Goal: Information Seeking & Learning: Learn about a topic

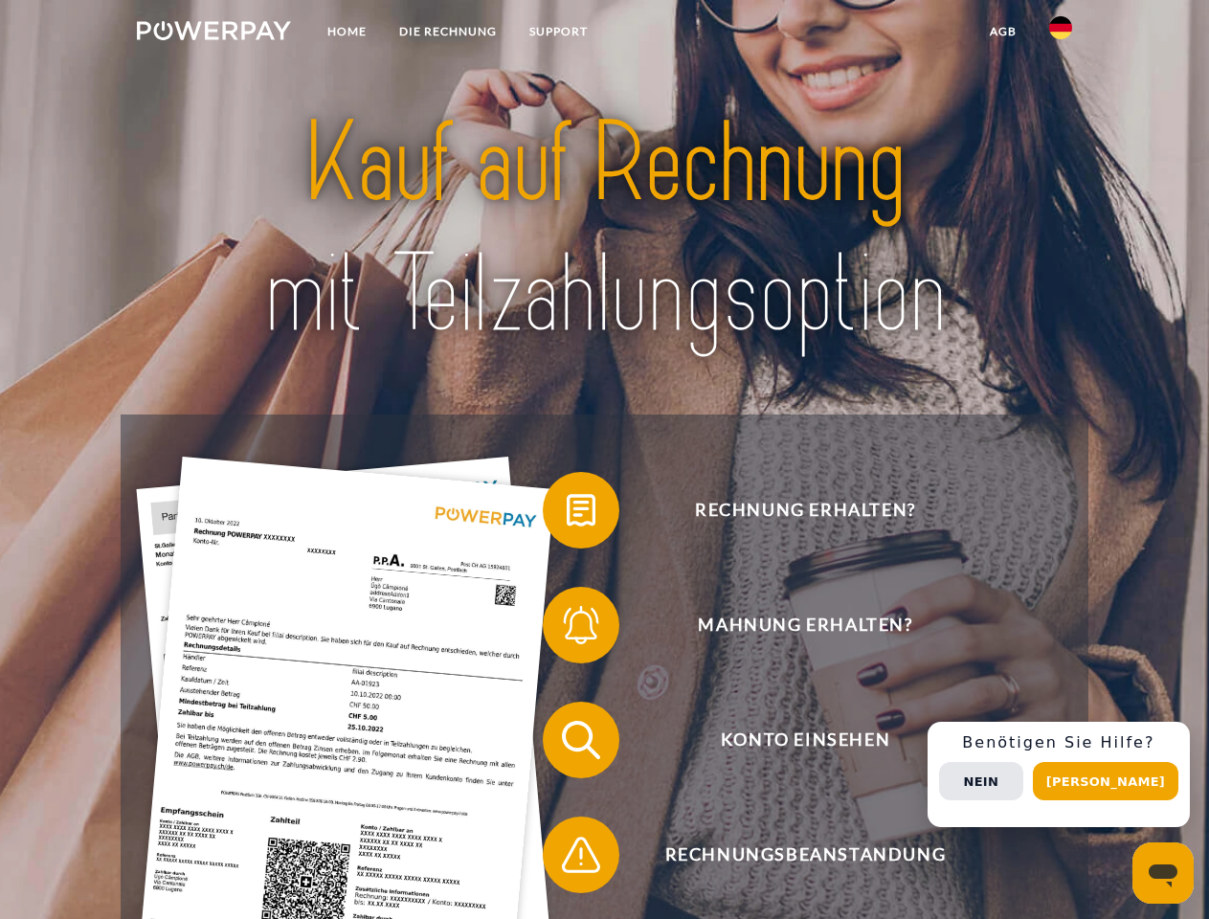
click at [213, 34] on img at bounding box center [214, 30] width 154 height 19
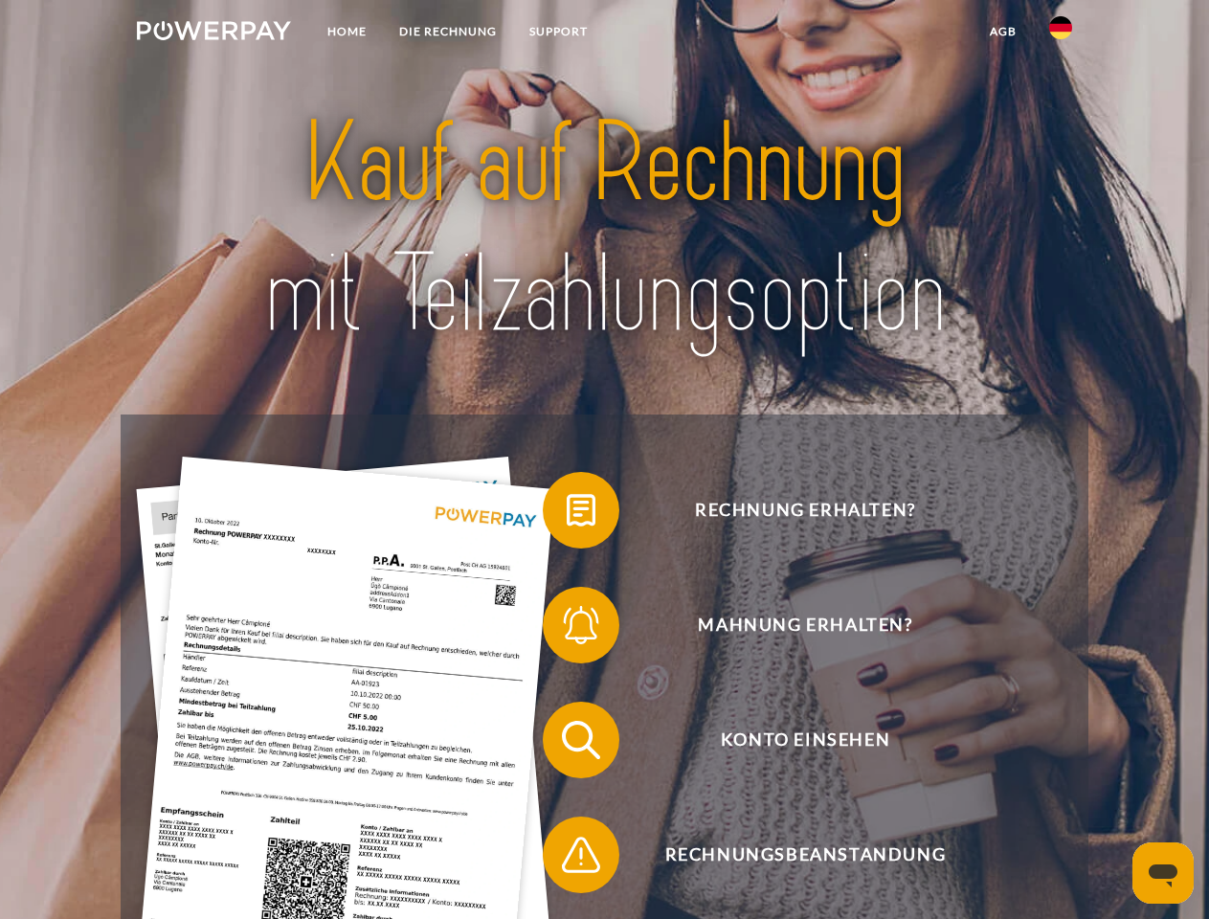
click at [1061, 34] on img at bounding box center [1060, 27] width 23 height 23
click at [1002, 32] on link "agb" at bounding box center [1003, 31] width 59 height 34
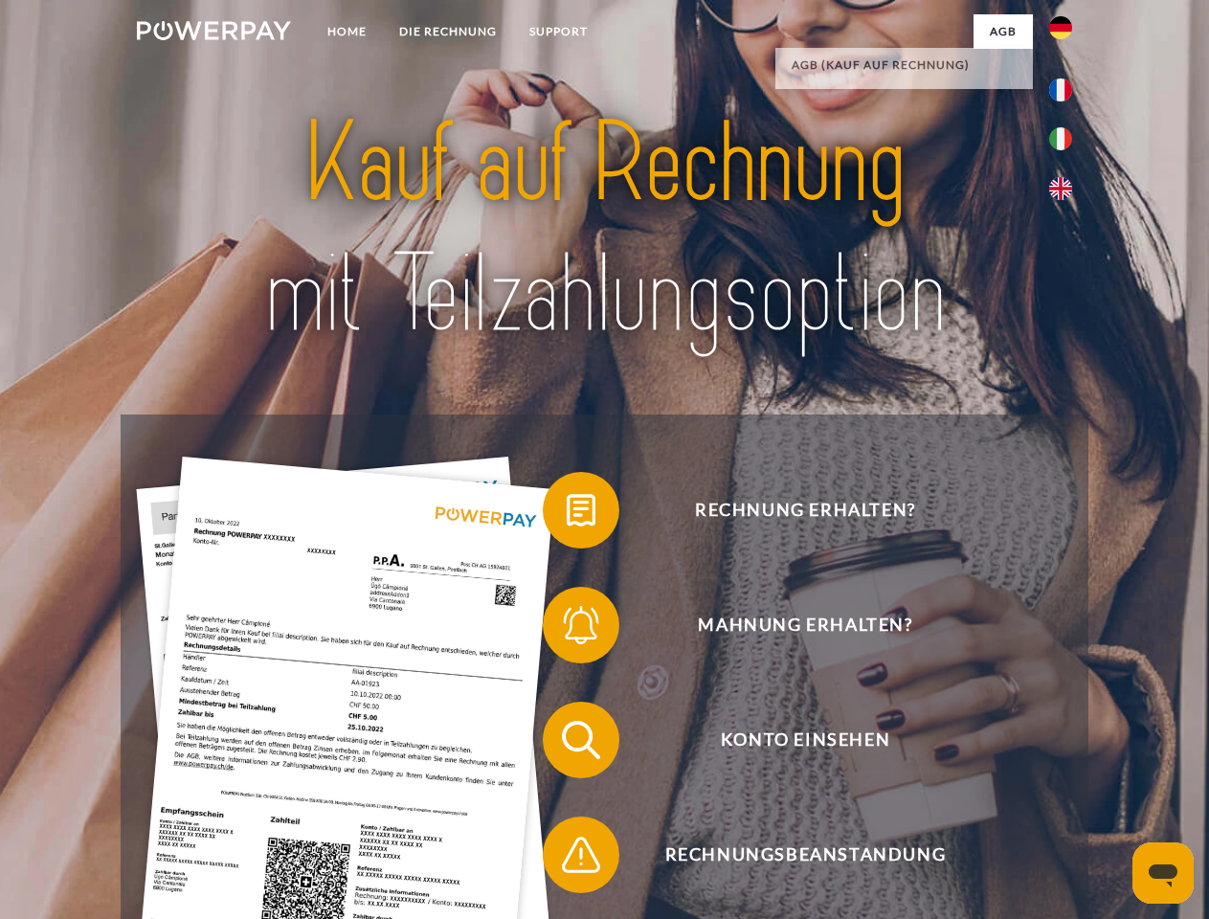
click at [567, 514] on span at bounding box center [552, 510] width 96 height 96
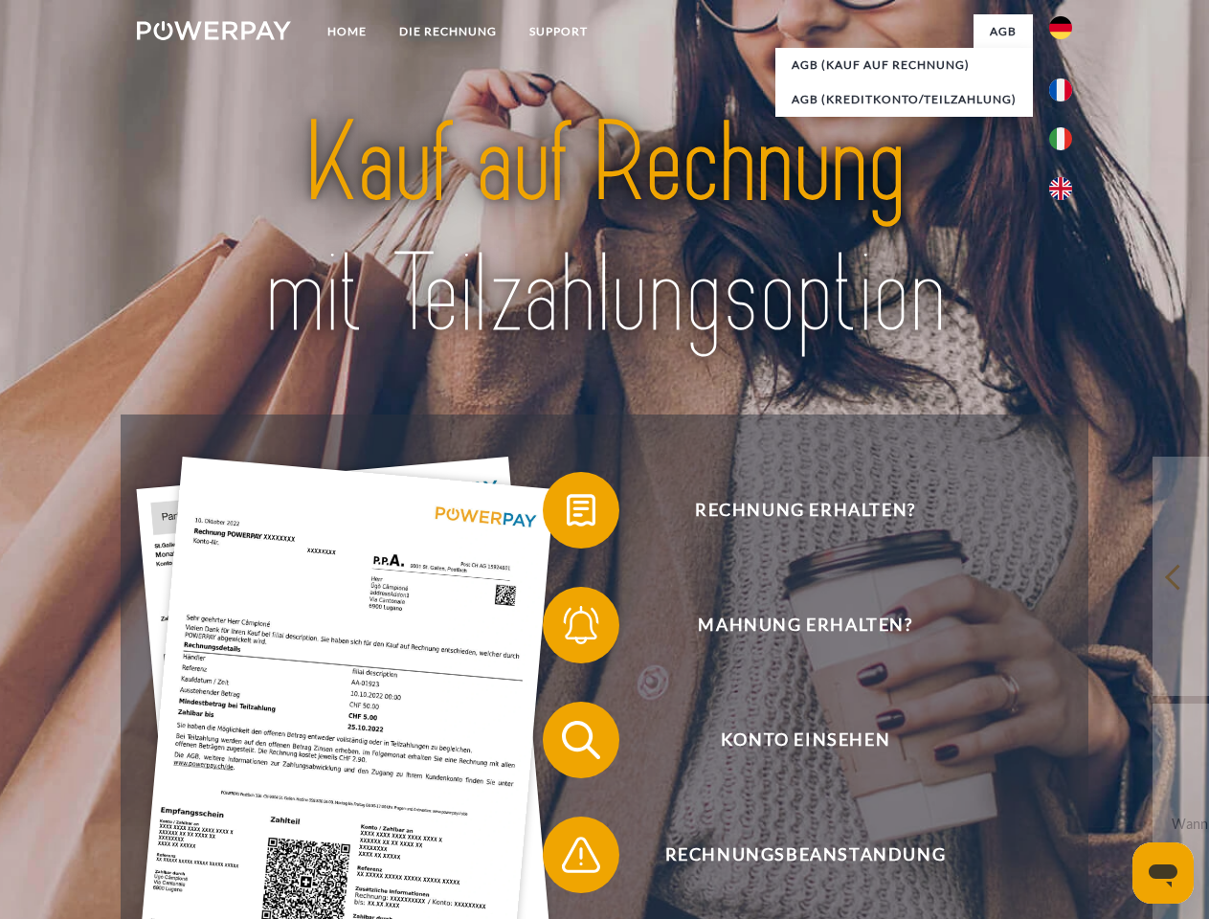
click at [567, 629] on span at bounding box center [552, 625] width 96 height 96
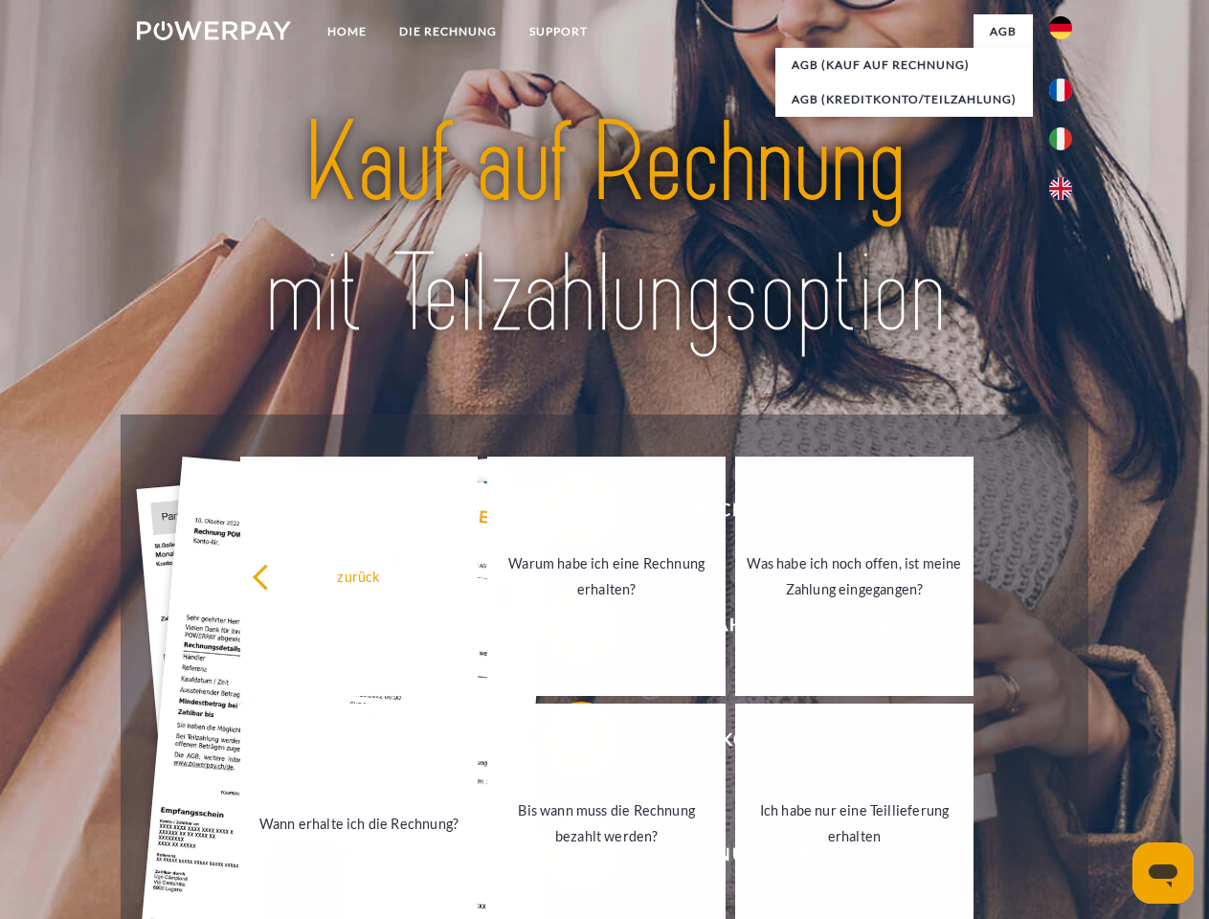
click at [567, 744] on link "Bis wann muss die Rechnung bezahlt werden?" at bounding box center [606, 823] width 238 height 239
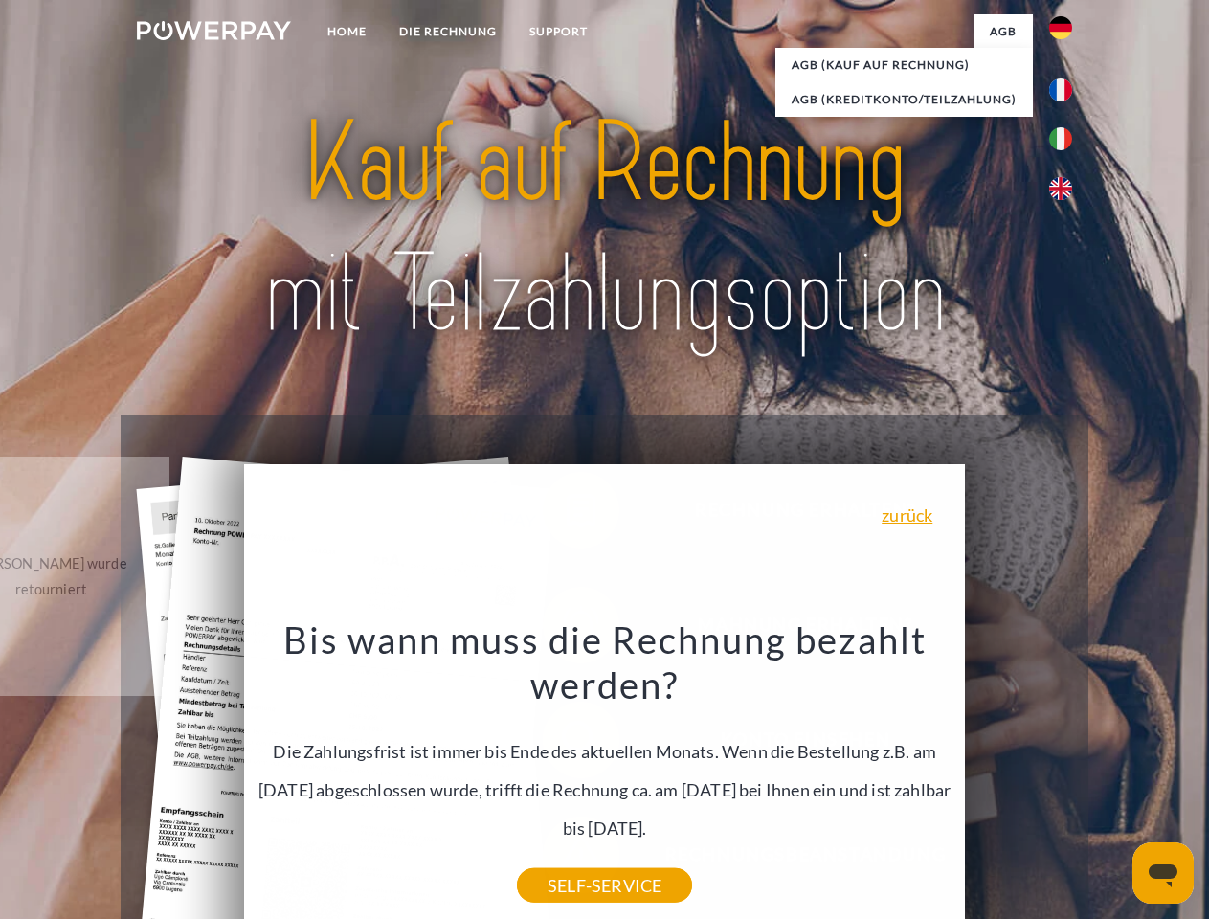
click at [567, 859] on div "Bis wann muss die Rechnung bezahlt werden? Die Zahlungsfrist ist immer bis Ende…" at bounding box center [605, 750] width 699 height 269
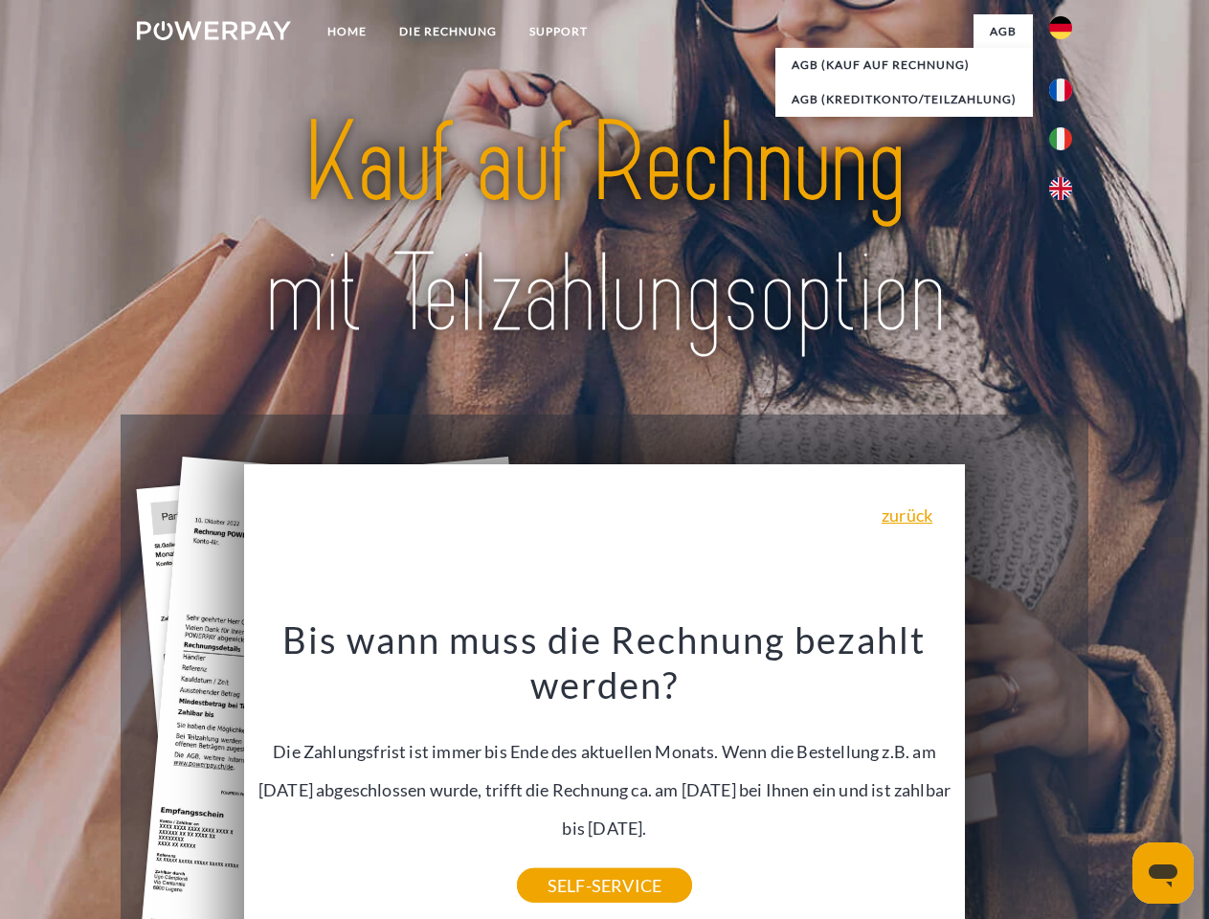
click at [1065, 774] on div "Rechnung erhalten? Mahnung erhalten? Konto einsehen" at bounding box center [604, 798] width 967 height 766
click at [1019, 778] on span "Konto einsehen" at bounding box center [805, 740] width 469 height 77
click at [1112, 781] on header "Home DIE RECHNUNG SUPPORT" at bounding box center [604, 661] width 1209 height 1322
